Goal: Task Accomplishment & Management: Manage account settings

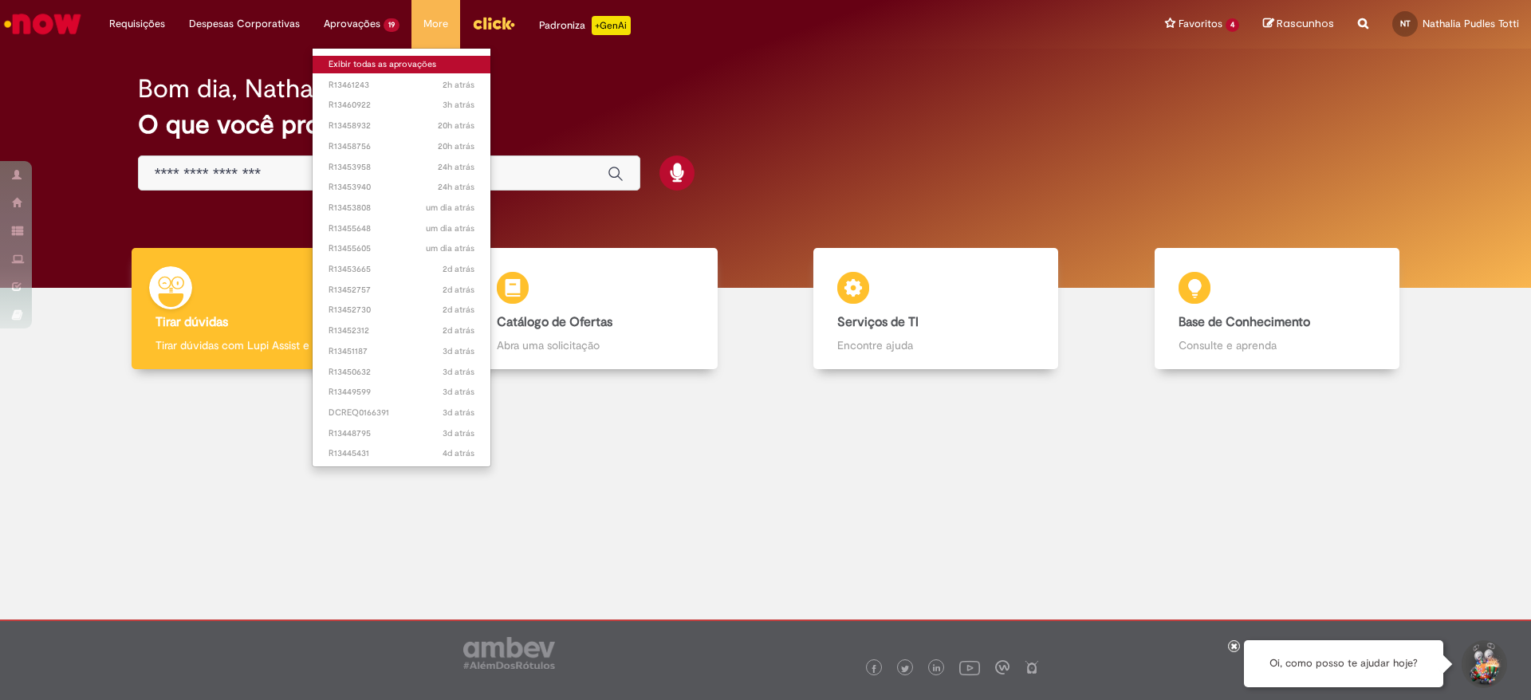
click at [363, 69] on link "Exibir todas as aprovações" at bounding box center [401, 65] width 178 height 18
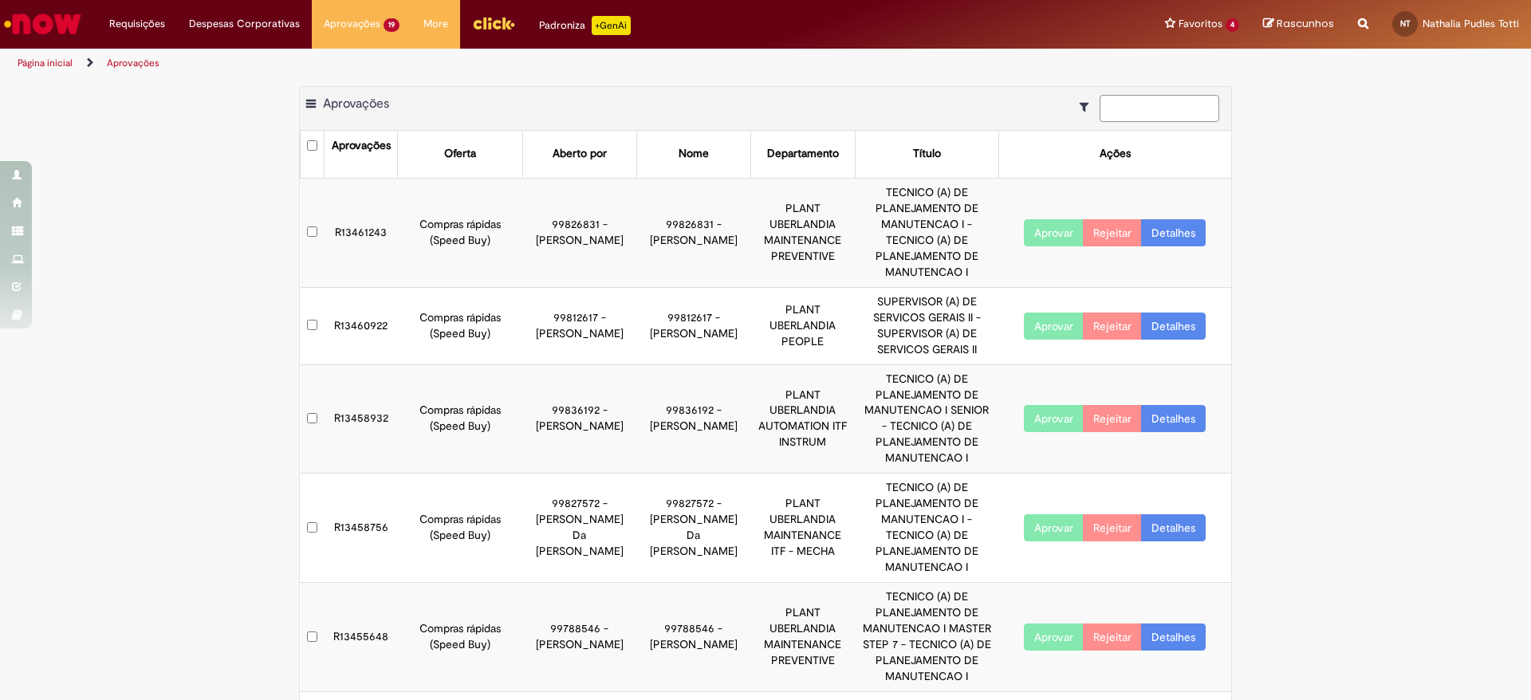
click at [1134, 104] on input at bounding box center [1159, 108] width 120 height 27
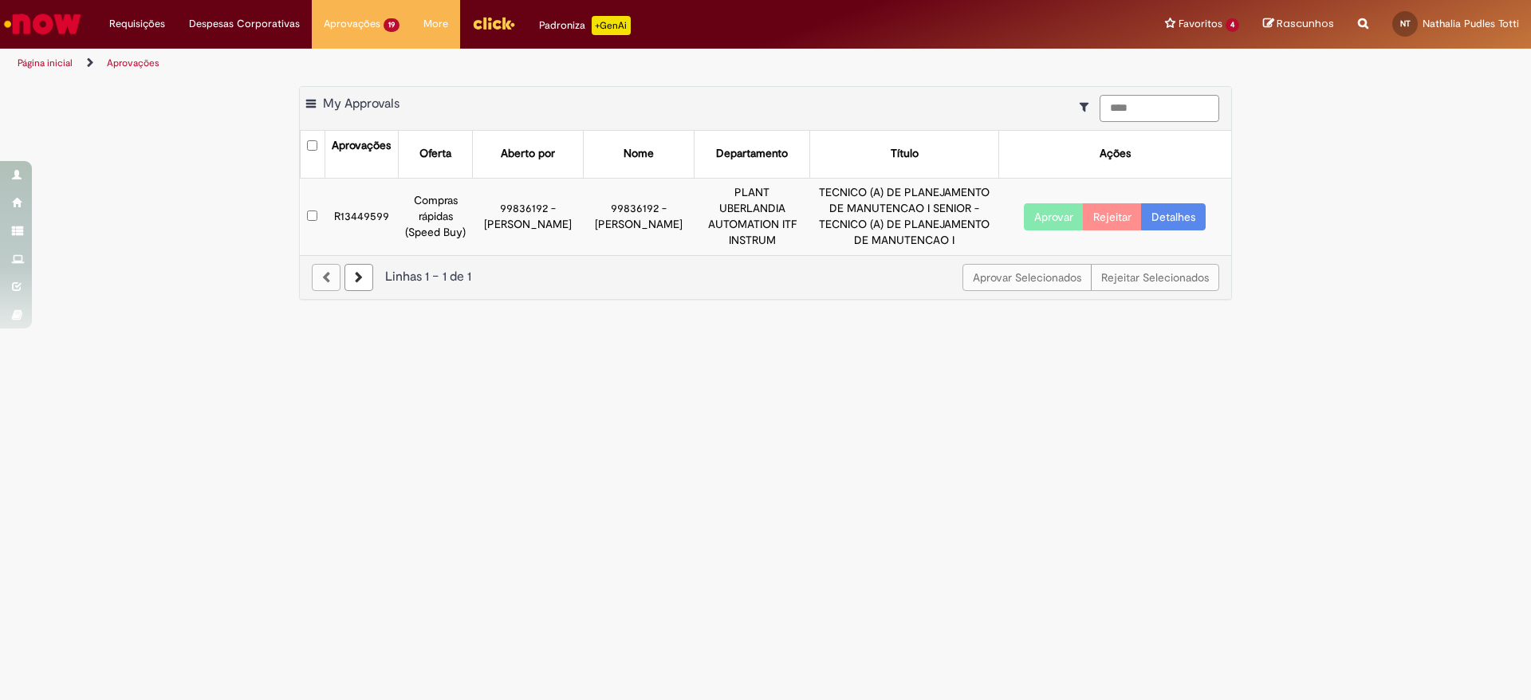
type input "****"
click at [1059, 221] on button "Aprovar" at bounding box center [1054, 216] width 60 height 27
